Goal: Task Accomplishment & Management: Complete application form

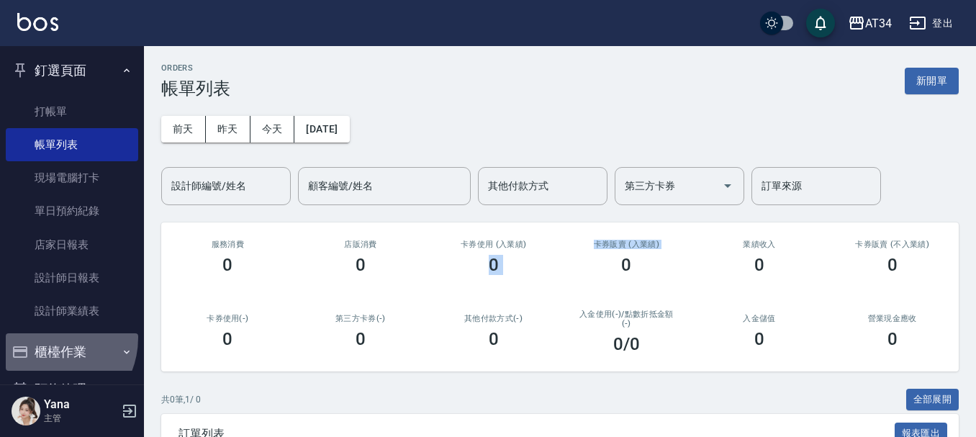
click at [46, 338] on button "櫃檯作業" at bounding box center [72, 351] width 132 height 37
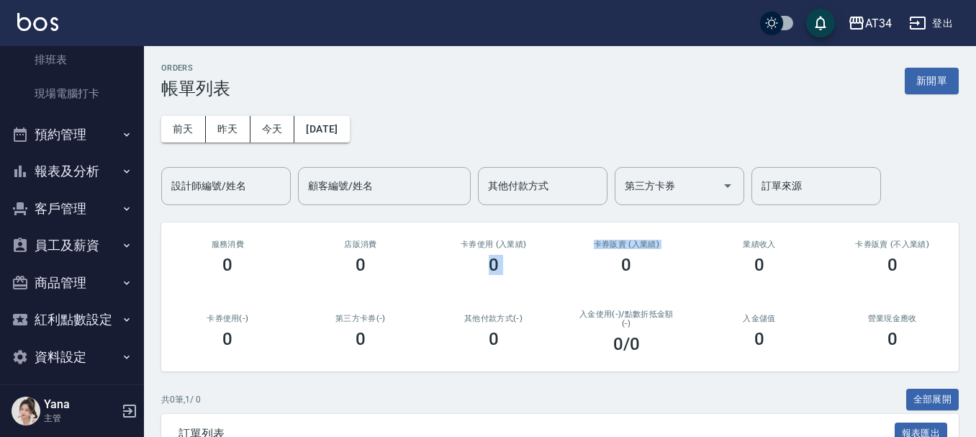
scroll to position [541, 0]
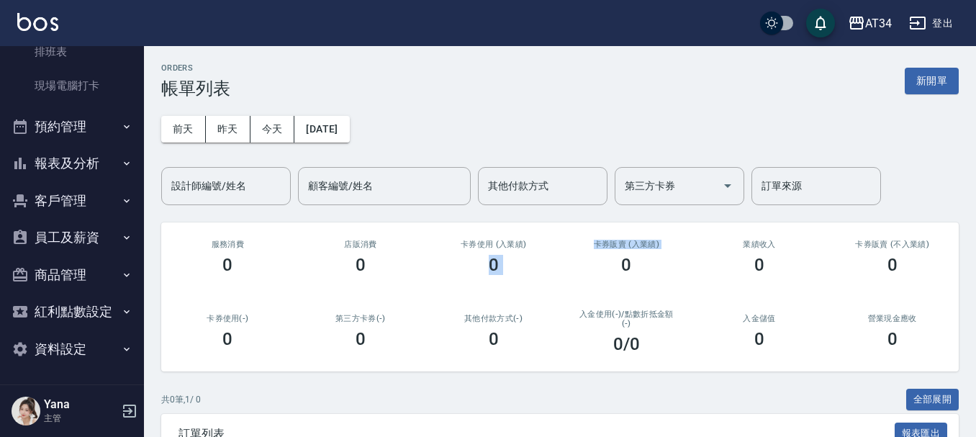
click at [90, 112] on button "預約管理" at bounding box center [72, 126] width 132 height 37
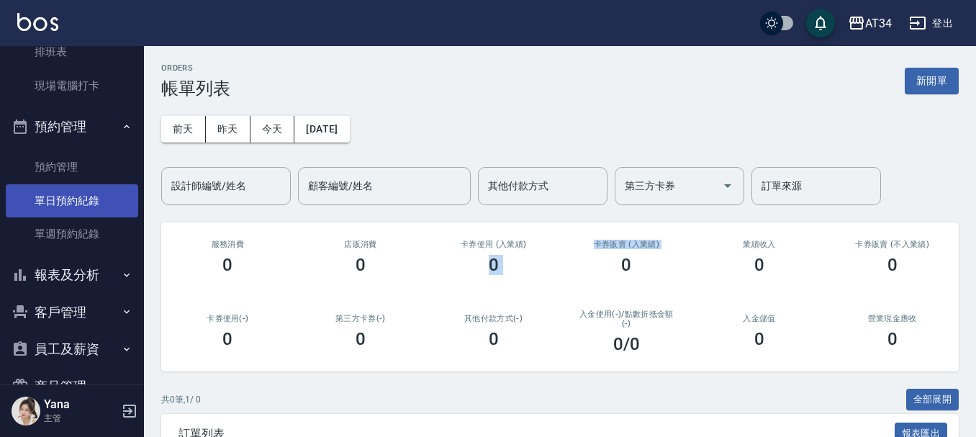
click at [91, 207] on link "單日預約紀錄" at bounding box center [72, 200] width 132 height 33
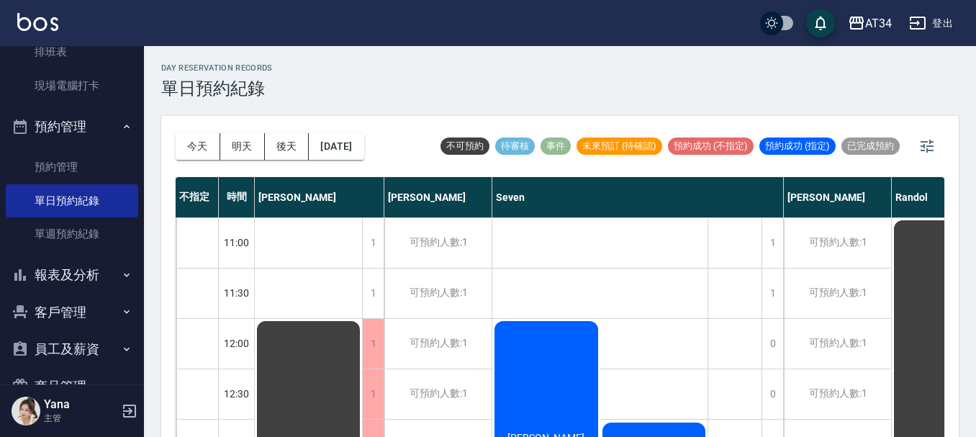
scroll to position [144, 0]
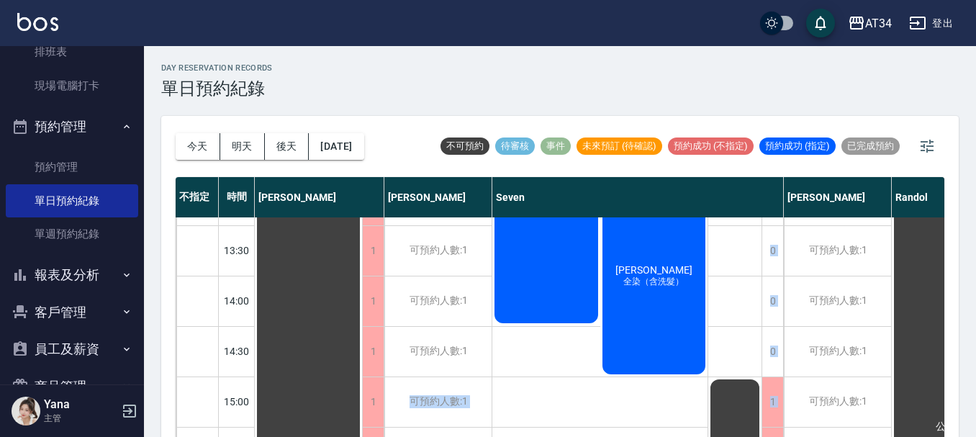
drag, startPoint x: 479, startPoint y: 428, endPoint x: 659, endPoint y: 416, distance: 180.4
click at [659, 416] on div "11:00 11:30 12:00 12:30 13:00 13:30 14:00 14:30 15:00 15:30 16:00 16:30 17:00 1…" at bounding box center [966, 427] width 1580 height 908
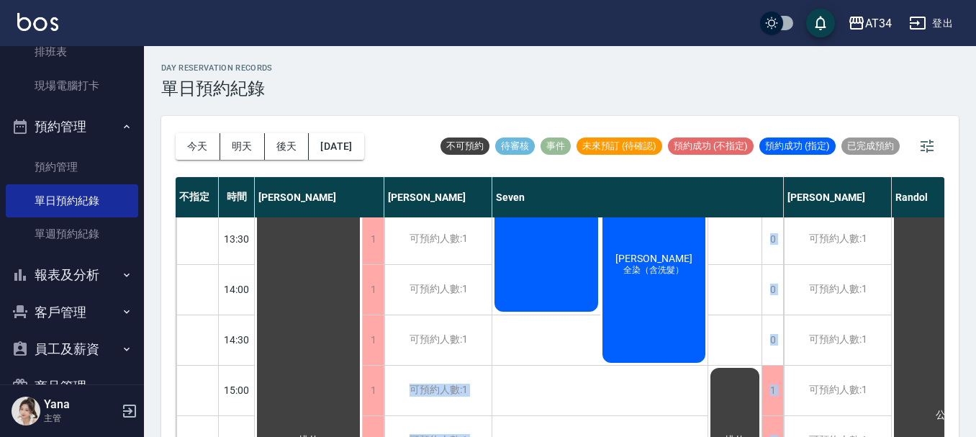
click at [657, 416] on div "陳瓊怡 溫塑燙@ 濮為鈺 全染（含洗髮） 楊馥嘉 剪髮（含洗） 張淑玲 洗髮 簡秉州 剪髮（含洗）" at bounding box center [600, 415] width 216 height 907
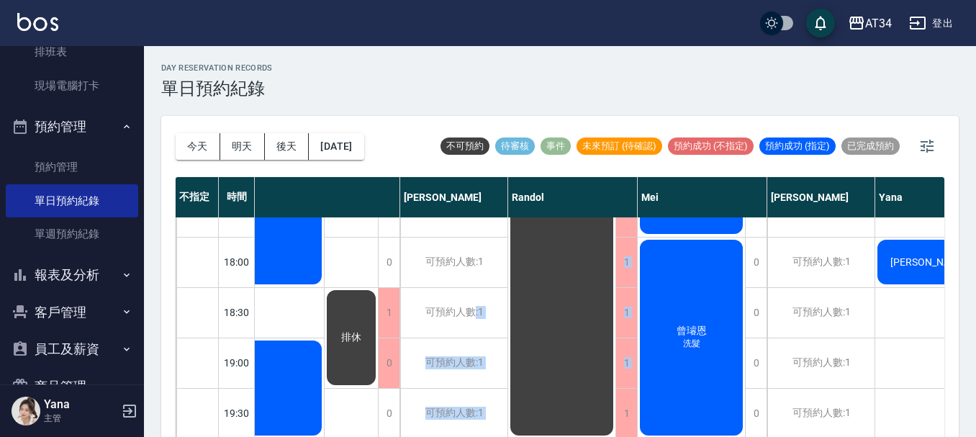
scroll to position [17, 0]
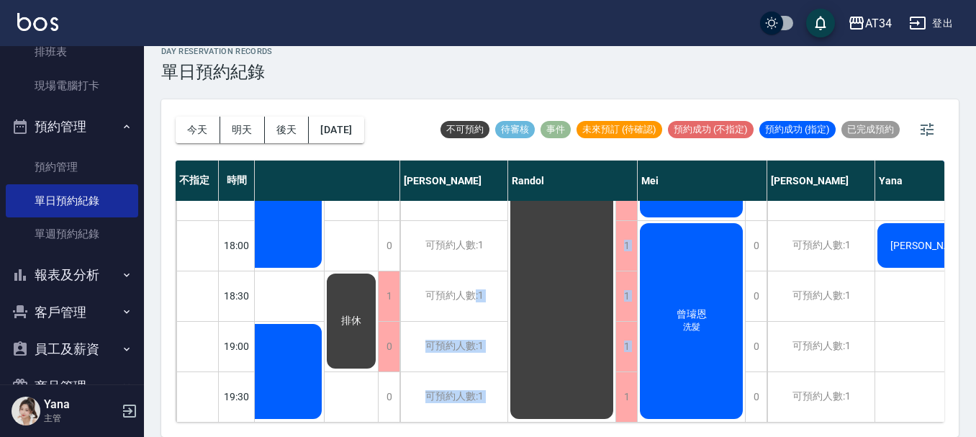
drag, startPoint x: 474, startPoint y: 428, endPoint x: 603, endPoint y: 426, distance: 128.9
click at [603, 426] on div "今天 明天 後天 2025/09/22 不可預約 待審核 事件 未來預訂 (待確認) 預約成功 (不指定) 預約成功 (指定) 已完成預約 不指定 時間 Gi…" at bounding box center [560, 268] width 798 height 338
click at [679, 422] on div "不指定 時間 Gina Wendy Seven annie Randol Mei Emily Yana Hebe Emma 11:00 11:30 12:00…" at bounding box center [560, 292] width 769 height 262
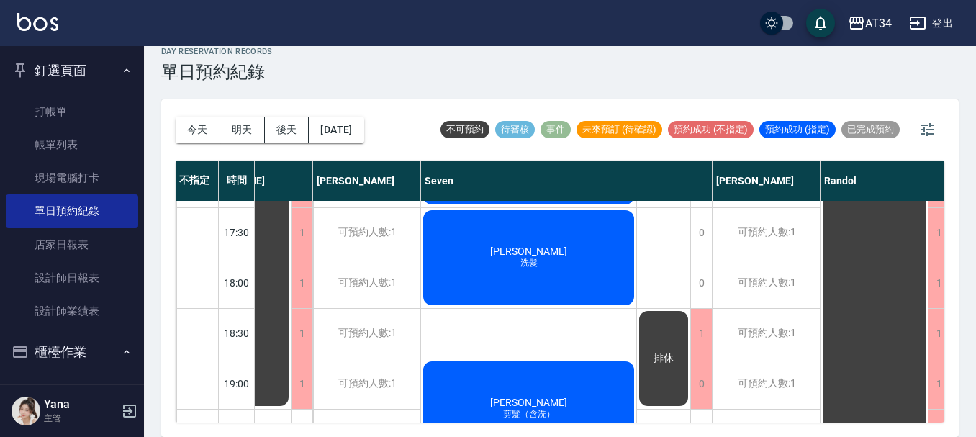
scroll to position [697, 71]
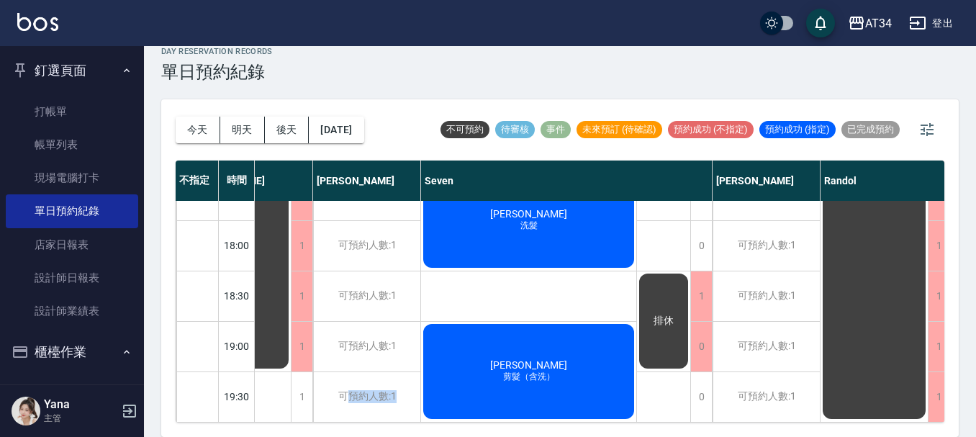
drag, startPoint x: 413, startPoint y: 428, endPoint x: 349, endPoint y: 418, distance: 64.2
click at [349, 418] on div "今天 明天 後天 2025/09/22 不可預約 待審核 事件 未來預訂 (待確認) 預約成功 (不指定) 預約成功 (指定) 已完成預約 不指定 時間 Gi…" at bounding box center [560, 268] width 798 height 338
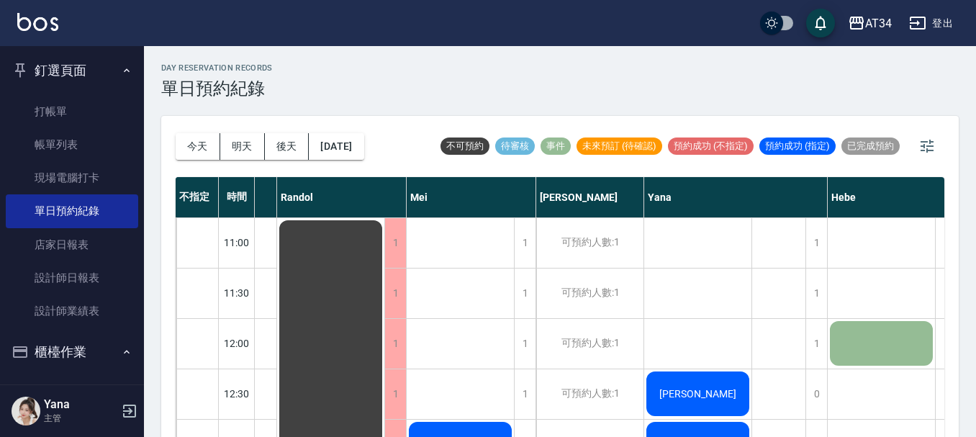
scroll to position [0, 819]
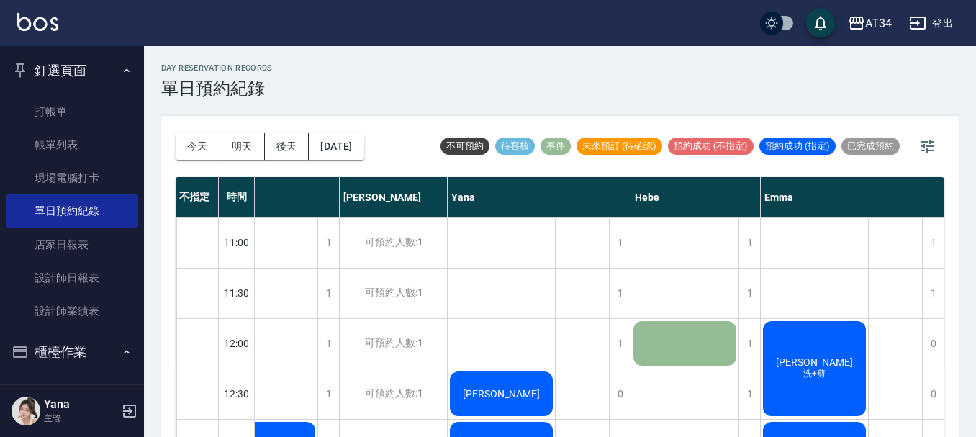
click at [803, 359] on span "[PERSON_NAME]" at bounding box center [814, 362] width 83 height 12
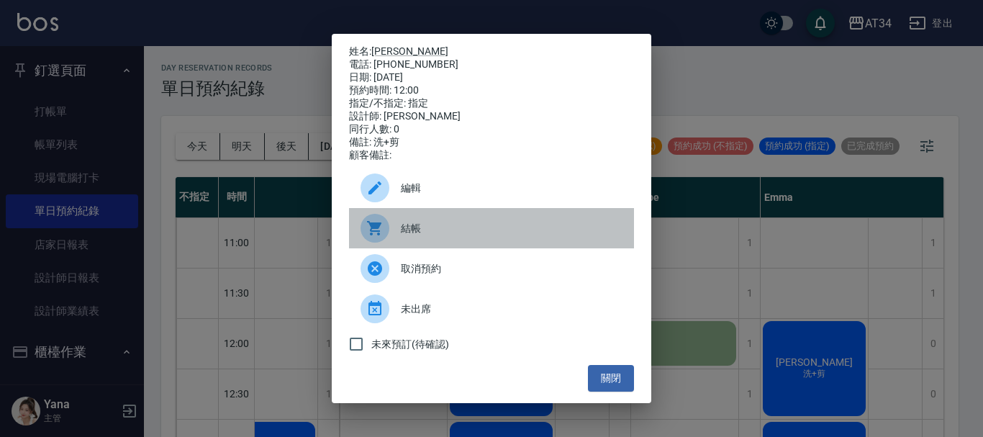
click at [408, 236] on span "結帳" at bounding box center [512, 228] width 222 height 15
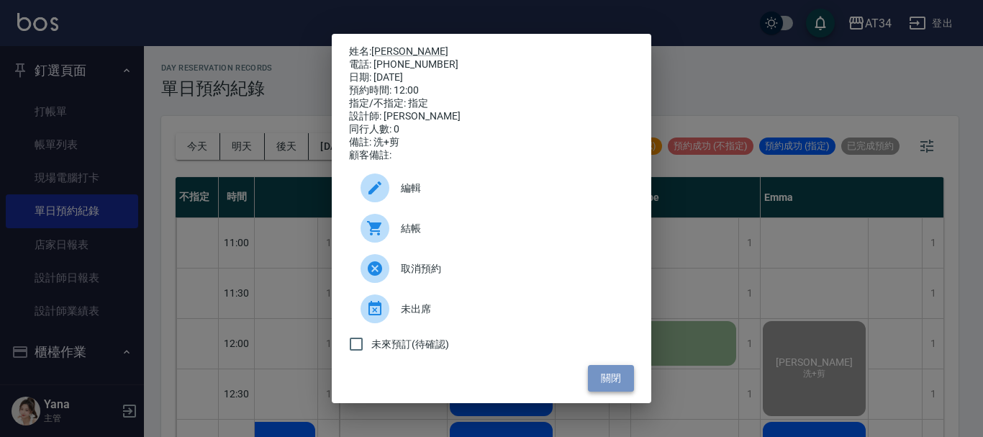
click at [624, 375] on button "關閉" at bounding box center [611, 378] width 46 height 27
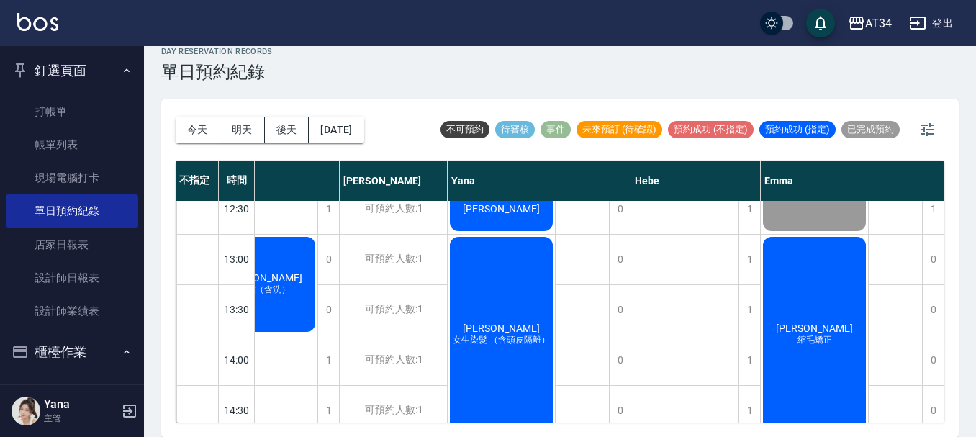
scroll to position [144, 819]
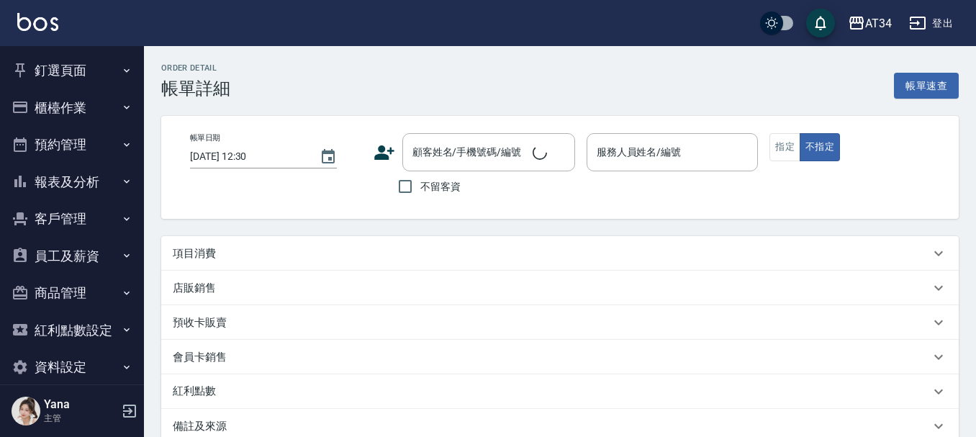
type input "[DATE] 12:00"
type input "Emma-08"
type input "洗+剪"
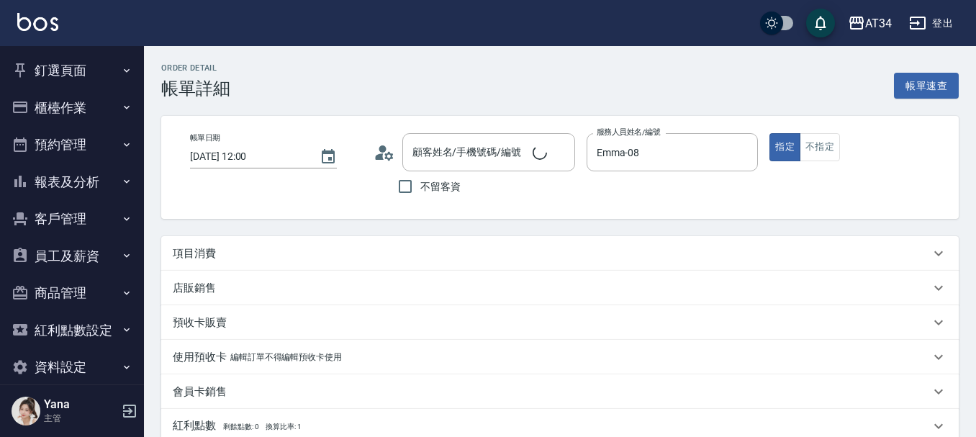
type input "[PERSON_NAME]/0971323112/0971323112"
click at [197, 242] on div "項目消費" at bounding box center [560, 253] width 798 height 35
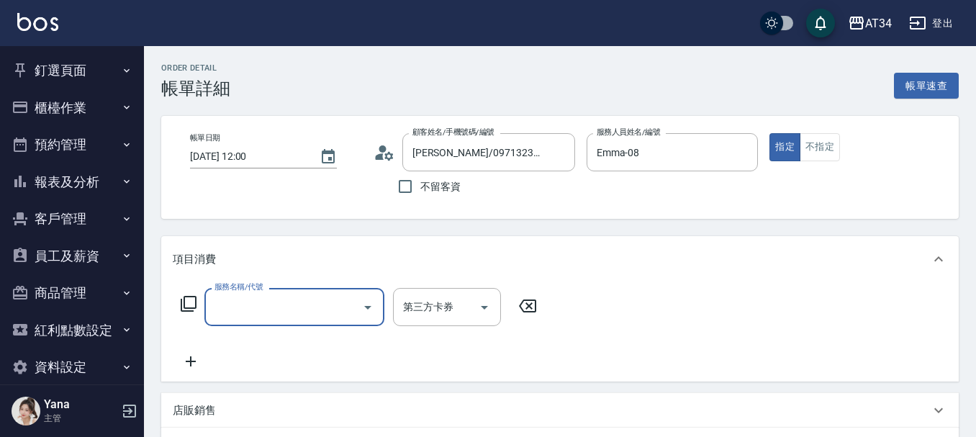
click at [189, 294] on div "服務名稱/代號 服務名稱/代號 第三方卡券 第三方卡券" at bounding box center [359, 307] width 373 height 38
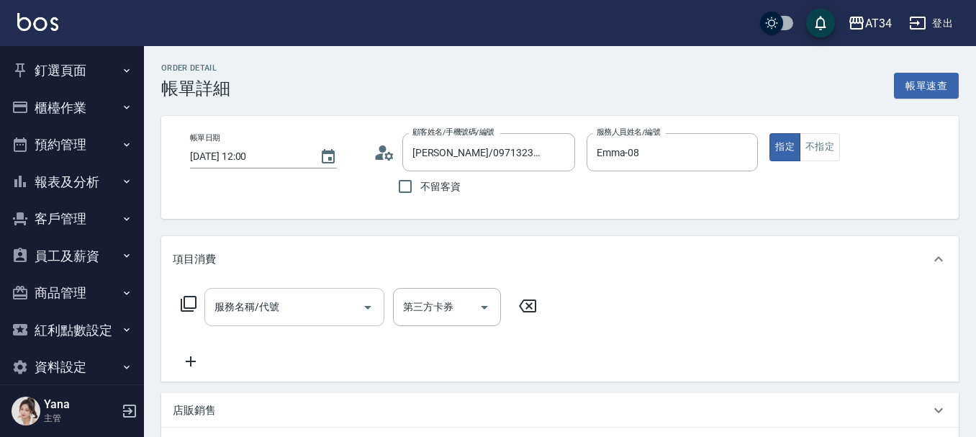
click at [230, 310] on div "服務名稱/代號 服務名稱/代號" at bounding box center [294, 307] width 180 height 38
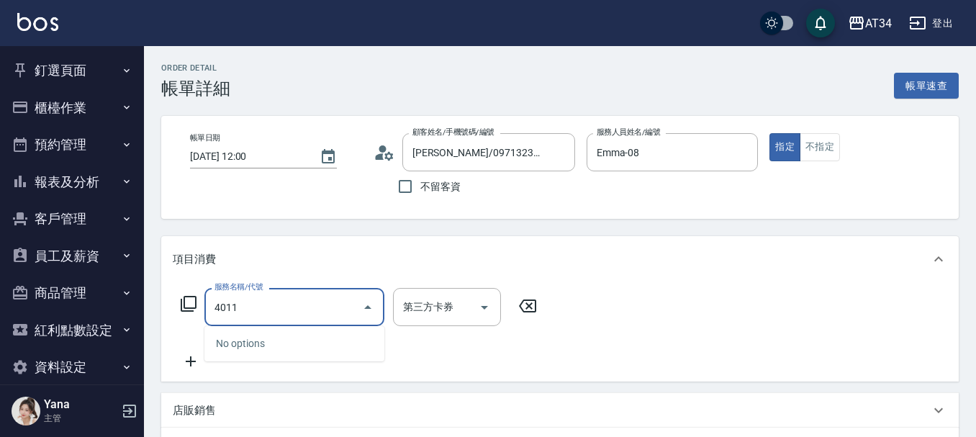
type input "401"
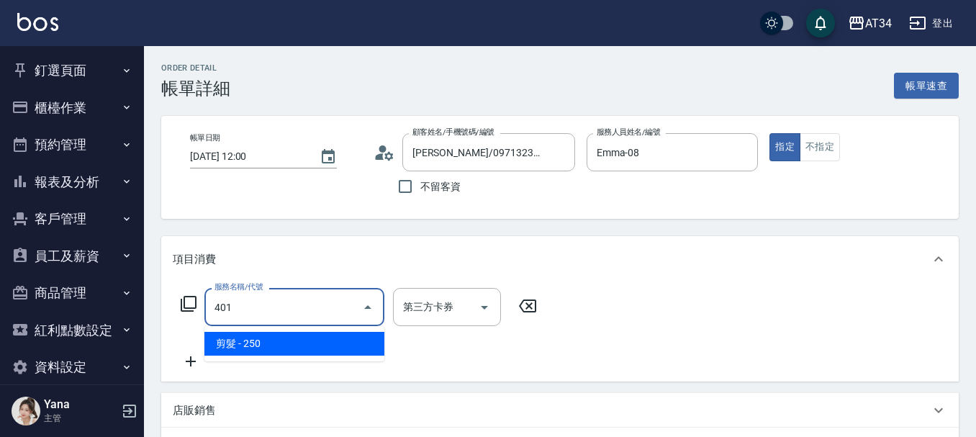
type input "20"
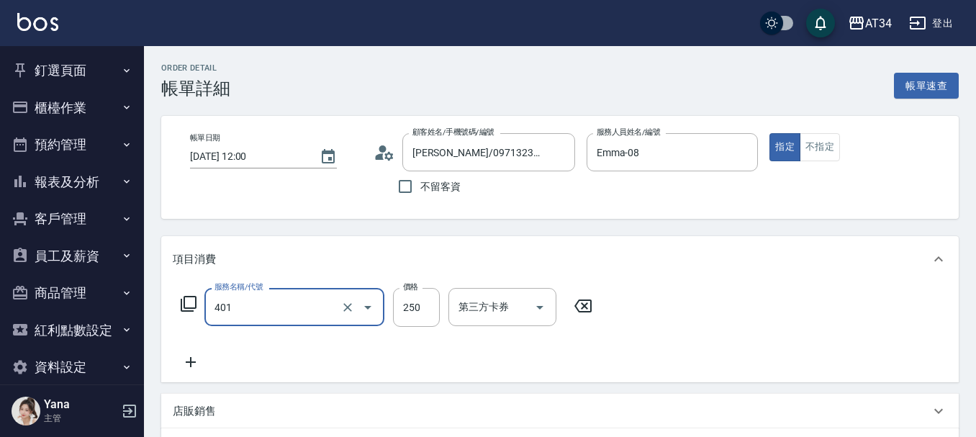
type input "剪髮(401)"
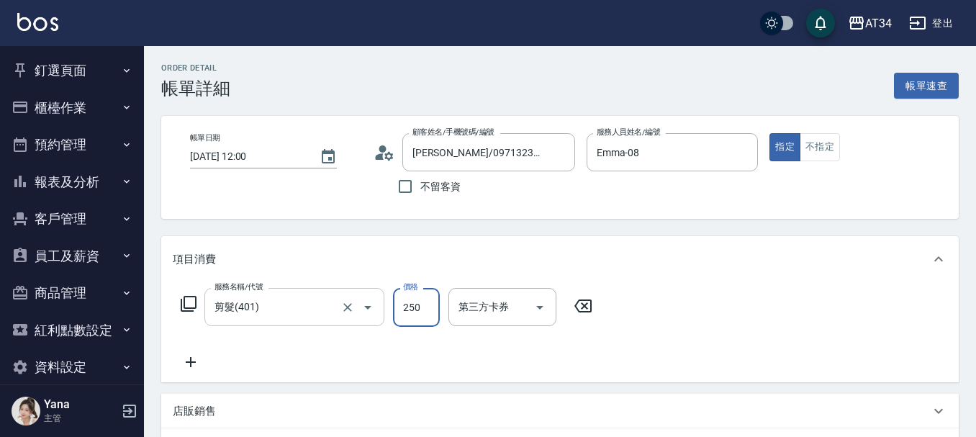
type input "0"
type input "500"
type input "50"
type input "500"
click at [195, 364] on icon at bounding box center [191, 361] width 36 height 17
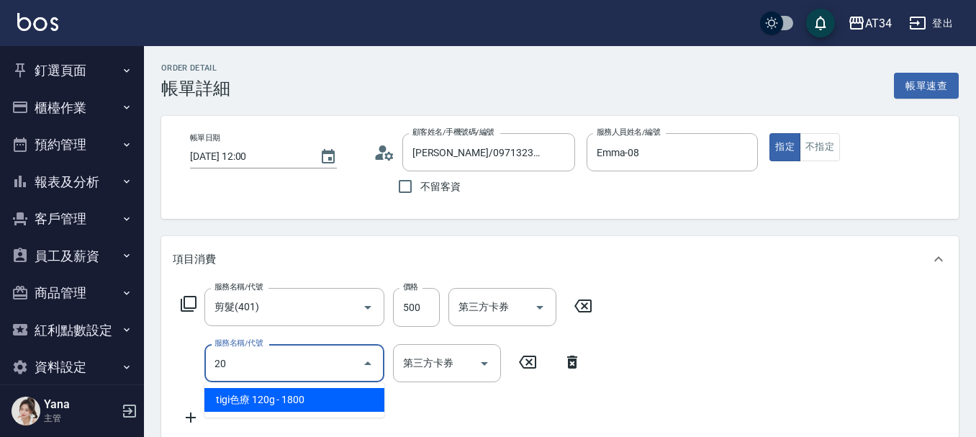
type input "201"
type input "80"
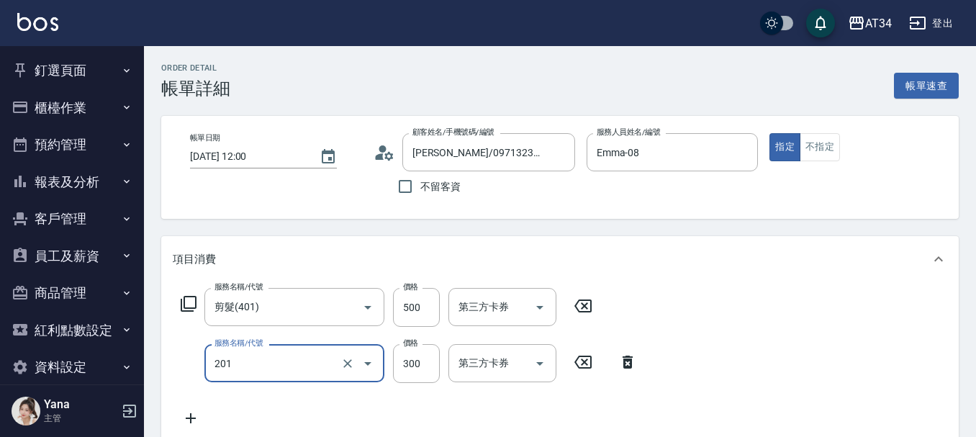
type input "洗髮(201)"
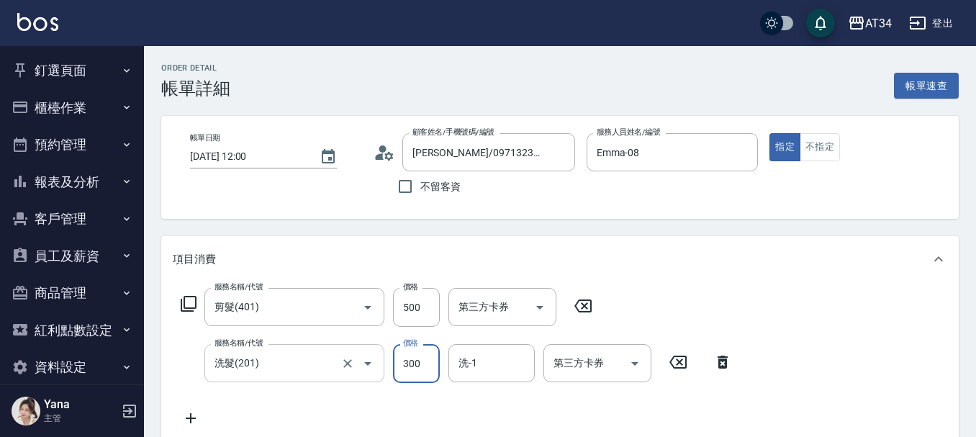
type input "2"
type input "50"
type input "20"
type input "70"
type input "200"
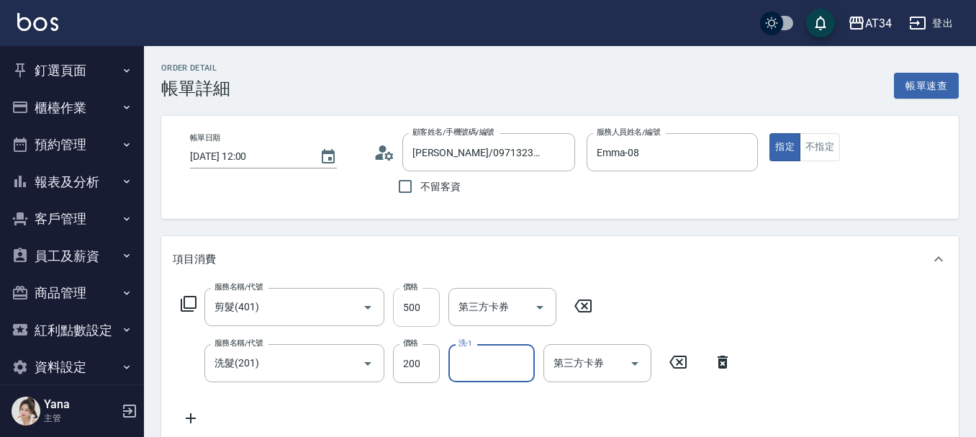
click at [404, 308] on input "500" at bounding box center [416, 307] width 47 height 39
type input "4"
type input "20"
type input "40"
type input "60"
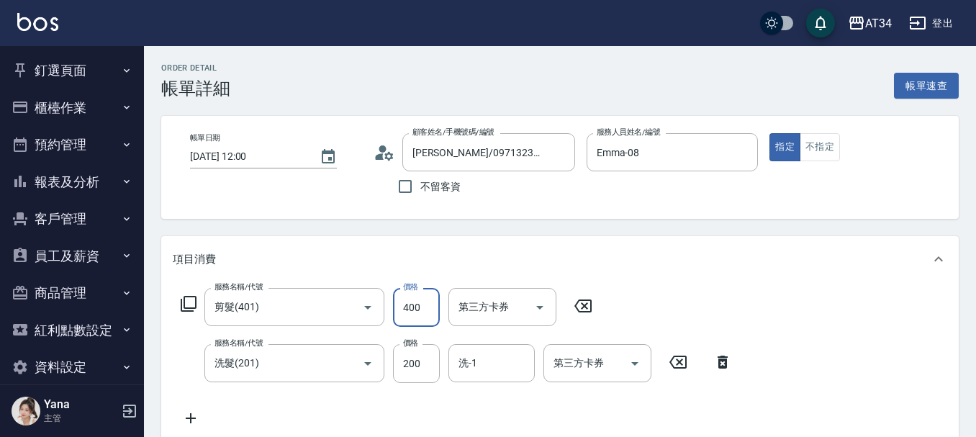
type input "400"
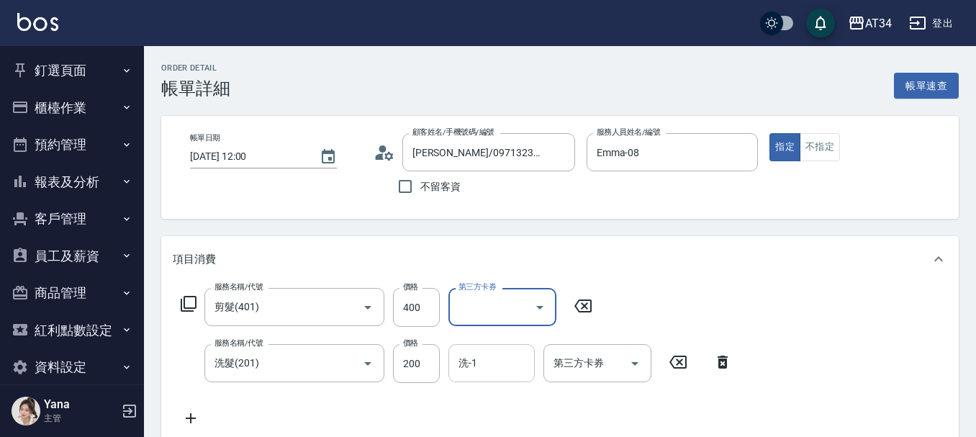
click at [475, 375] on input "洗-1" at bounding box center [491, 363] width 73 height 25
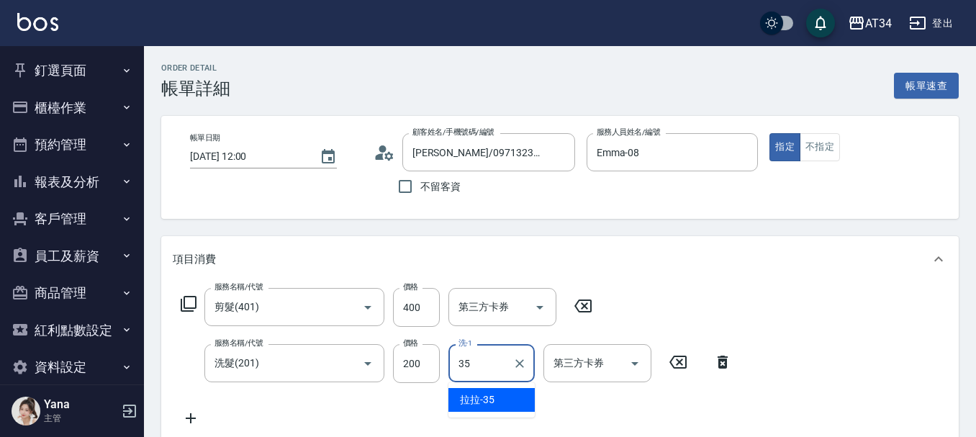
type input "拉拉-35"
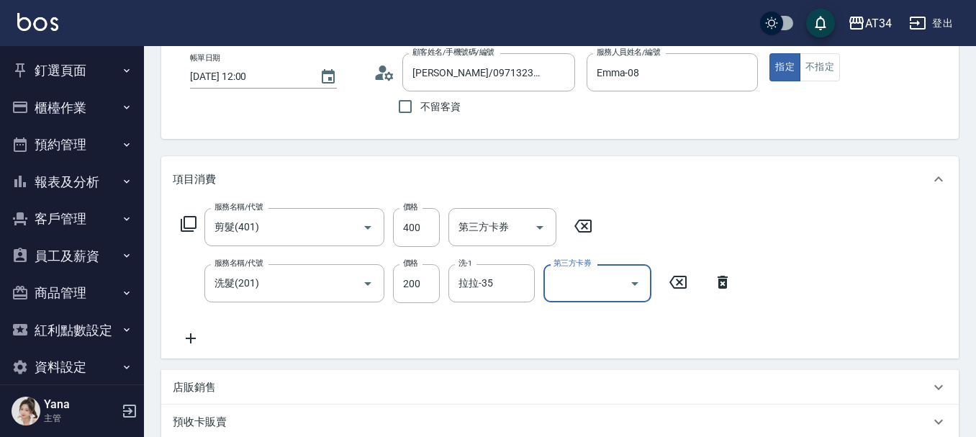
scroll to position [508, 0]
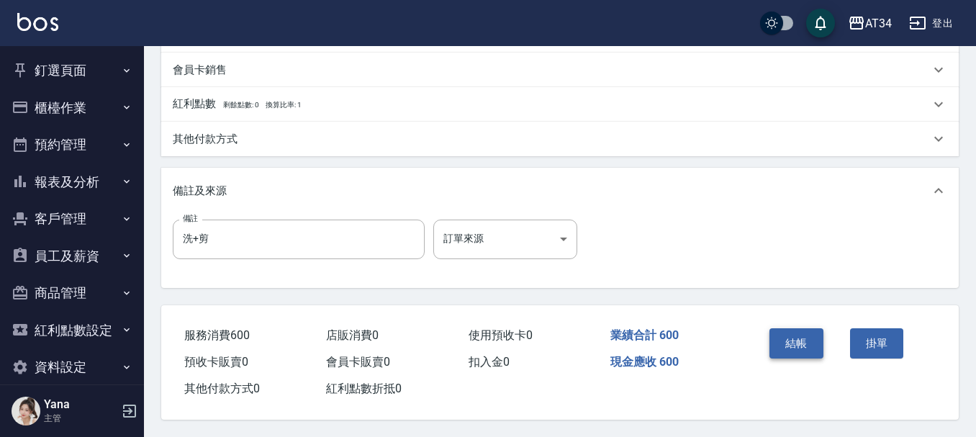
click at [783, 336] on button "結帳" at bounding box center [797, 343] width 54 height 30
